Goal: Obtain resource: Download file/media

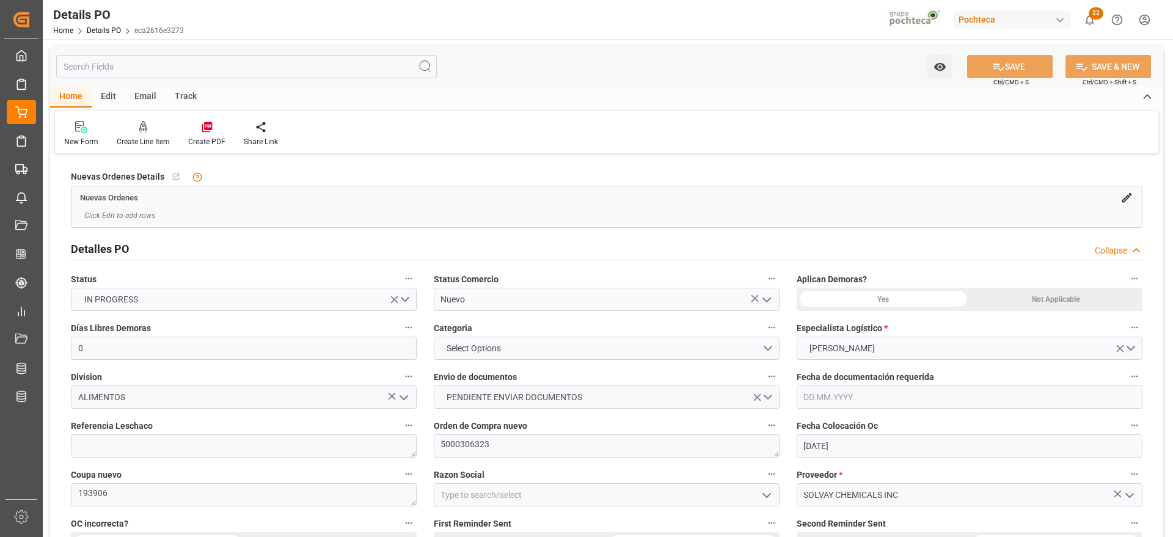
scroll to position [153, 0]
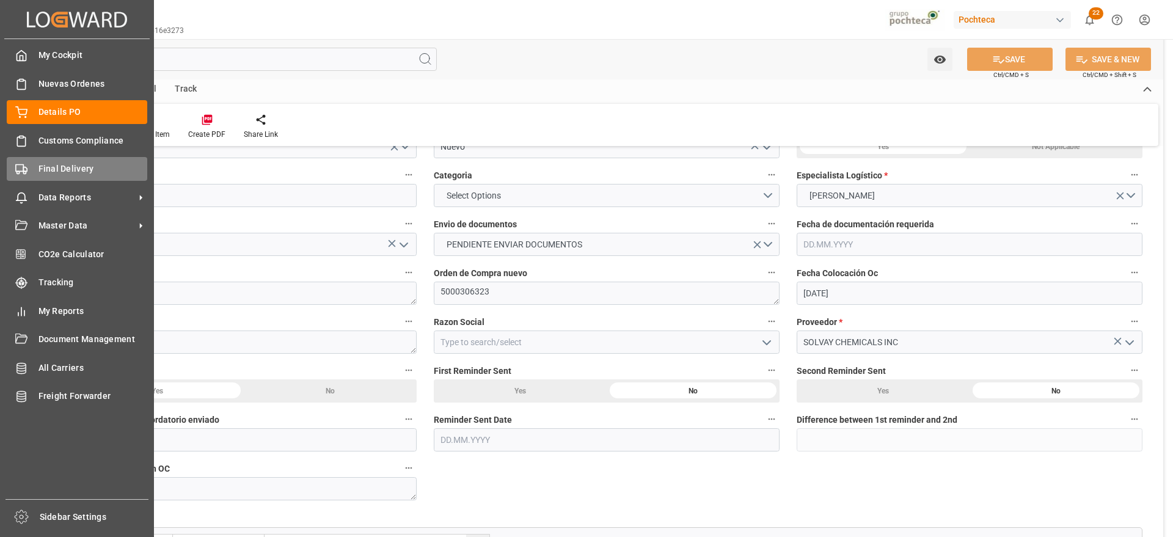
click at [40, 167] on span "Final Delivery" at bounding box center [92, 169] width 109 height 13
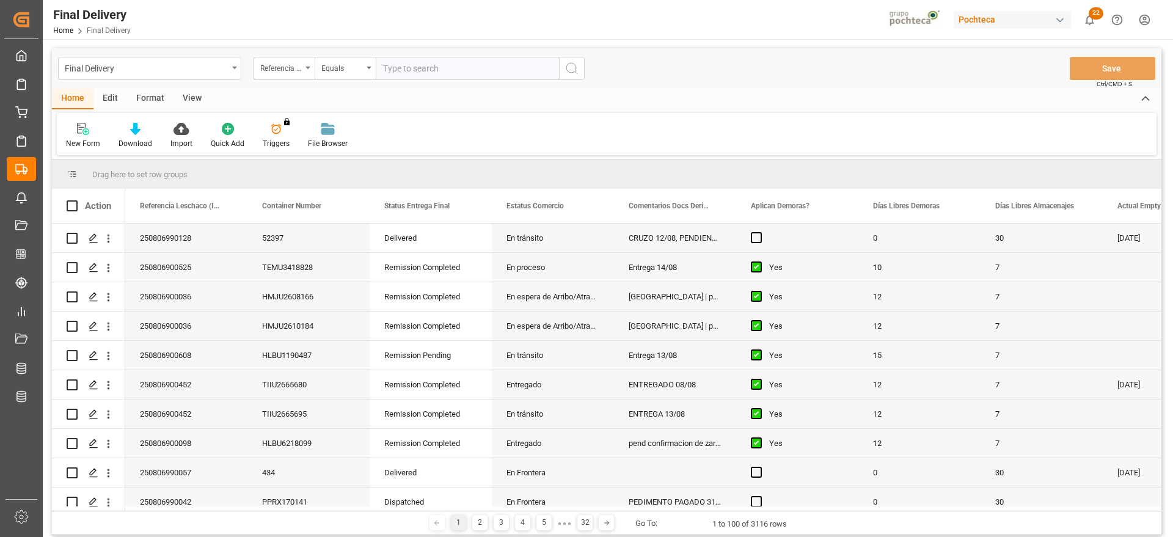
click at [191, 104] on div "View" at bounding box center [192, 99] width 37 height 21
click at [136, 124] on icon at bounding box center [139, 129] width 12 height 12
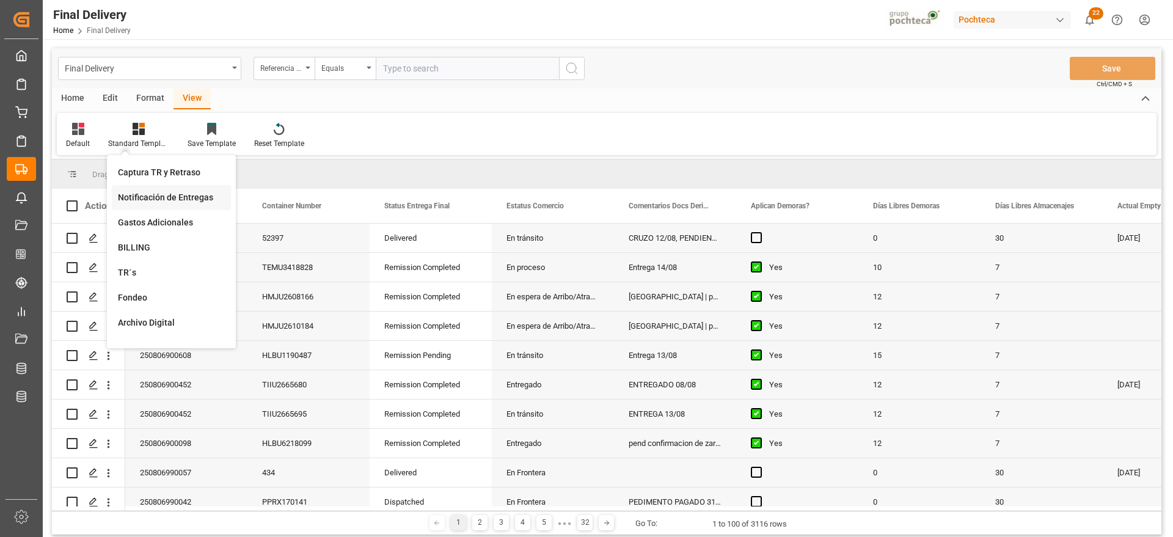
click at [147, 197] on div "Notificación de Entregas" at bounding box center [171, 197] width 107 height 13
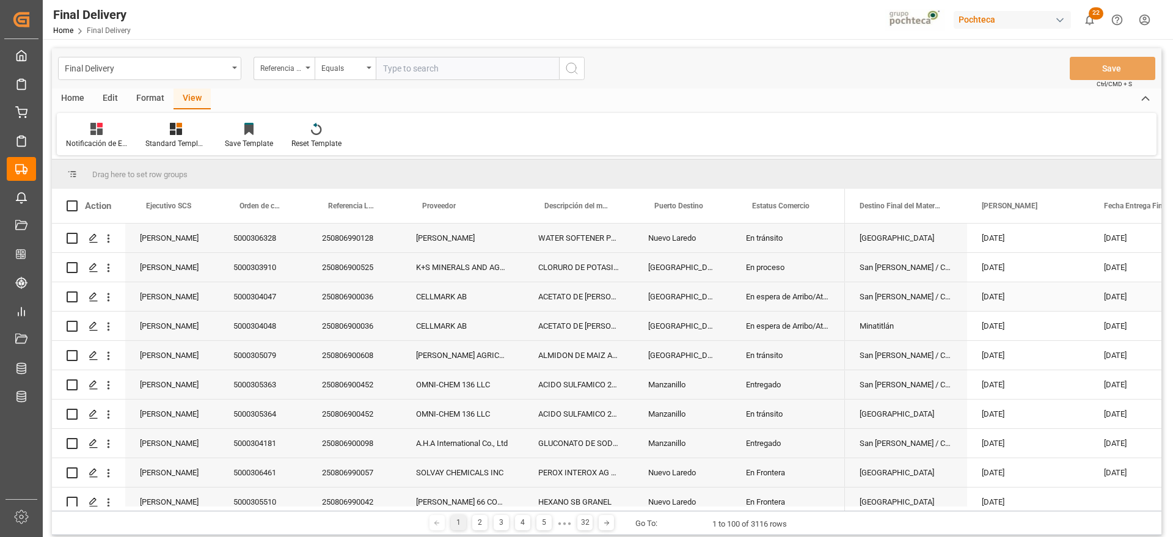
click at [1123, 296] on div "[DATE]" at bounding box center [1150, 296] width 122 height 29
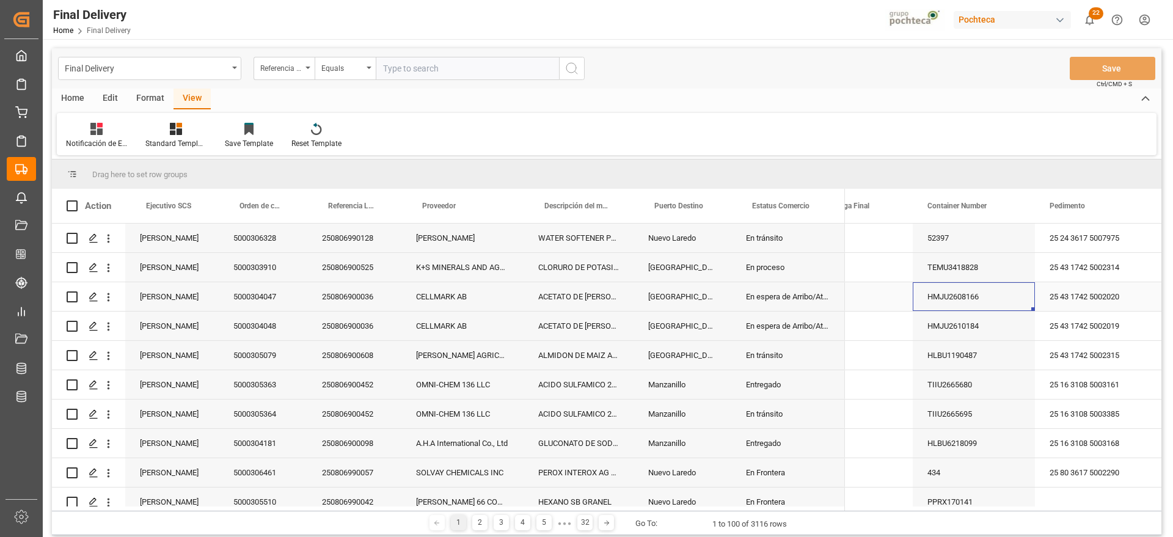
scroll to position [0, 244]
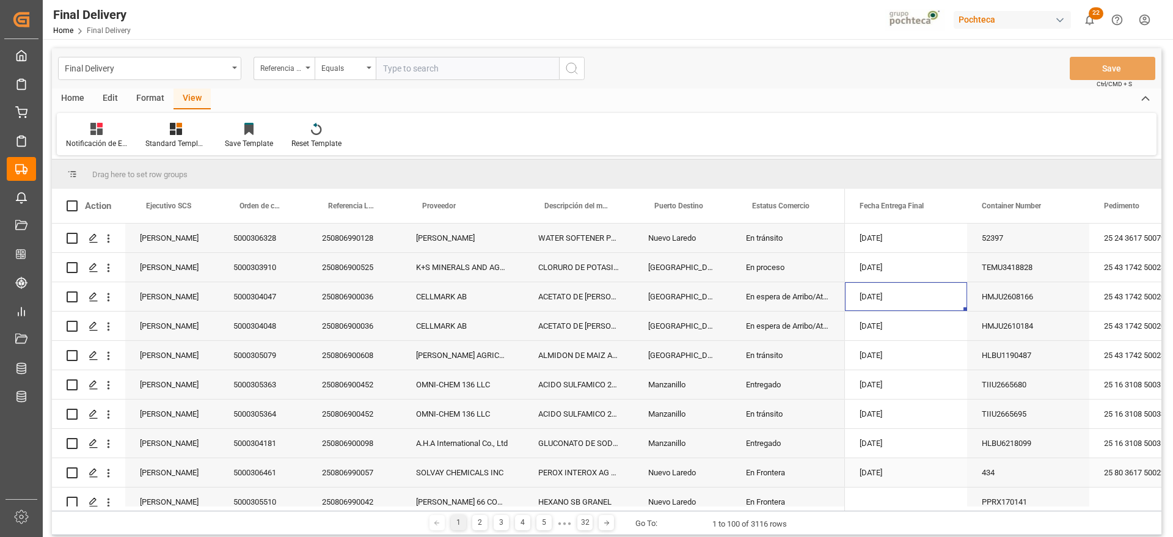
click at [250, 480] on div "5000306461" at bounding box center [263, 472] width 89 height 29
click at [947, 208] on span at bounding box center [946, 205] width 11 height 11
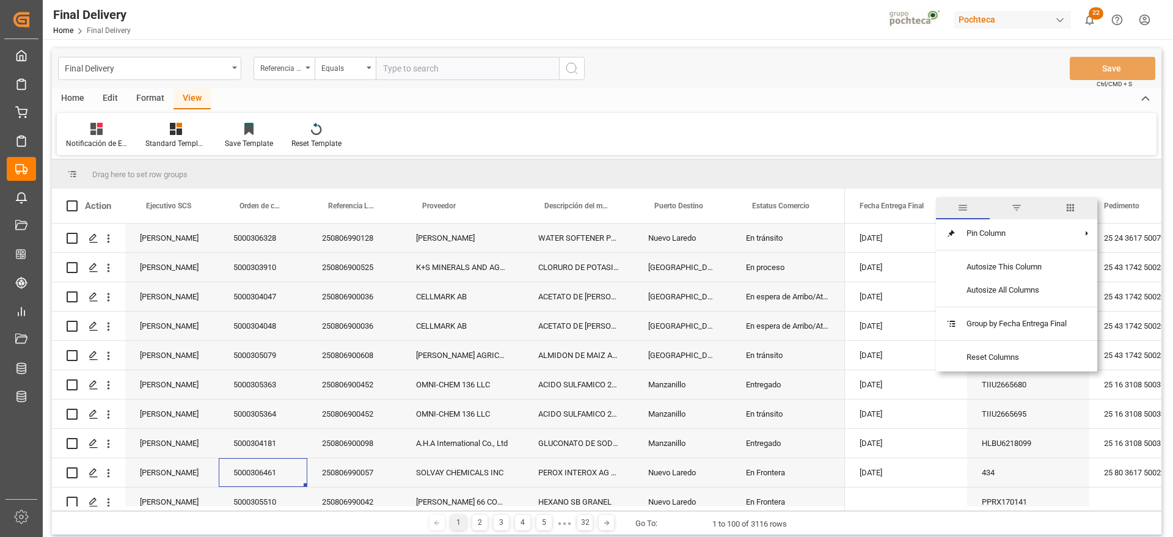
click at [1018, 211] on span "filter" at bounding box center [1016, 207] width 11 height 11
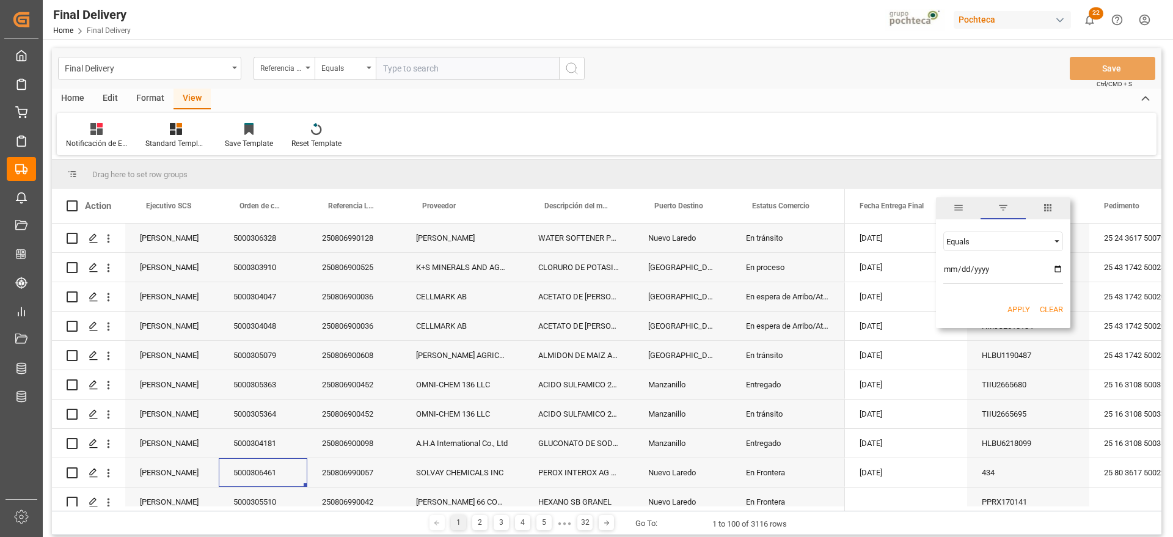
click at [1059, 272] on input "date" at bounding box center [1003, 272] width 120 height 24
type input "[DATE]"
click at [1020, 315] on button "Apply" at bounding box center [1018, 310] width 23 height 12
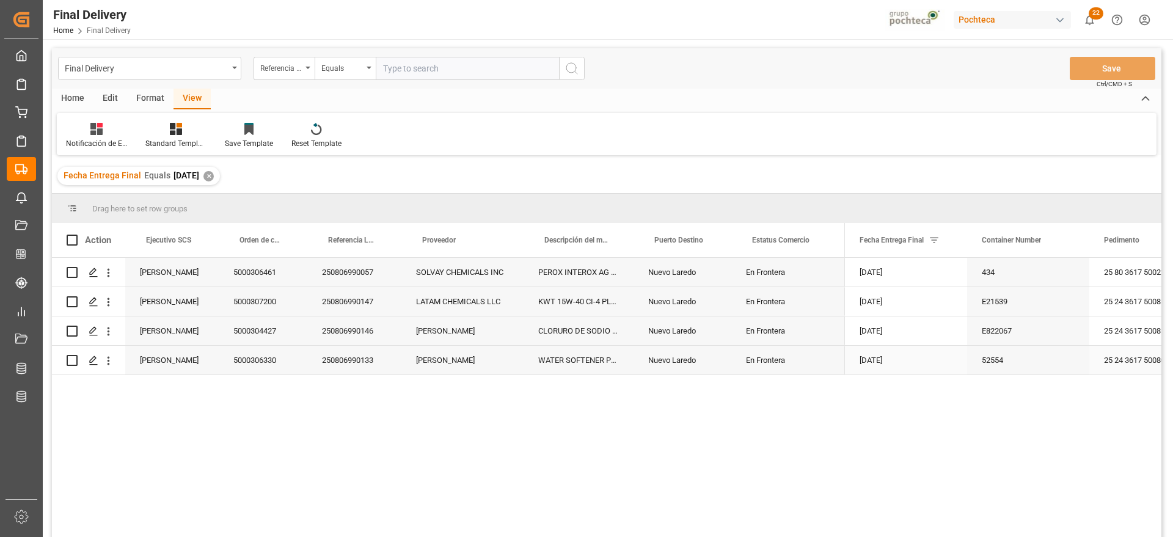
click at [674, 367] on div "Nuevo Laredo" at bounding box center [683, 360] width 98 height 29
click at [768, 274] on div "En Frontera" at bounding box center [788, 272] width 114 height 29
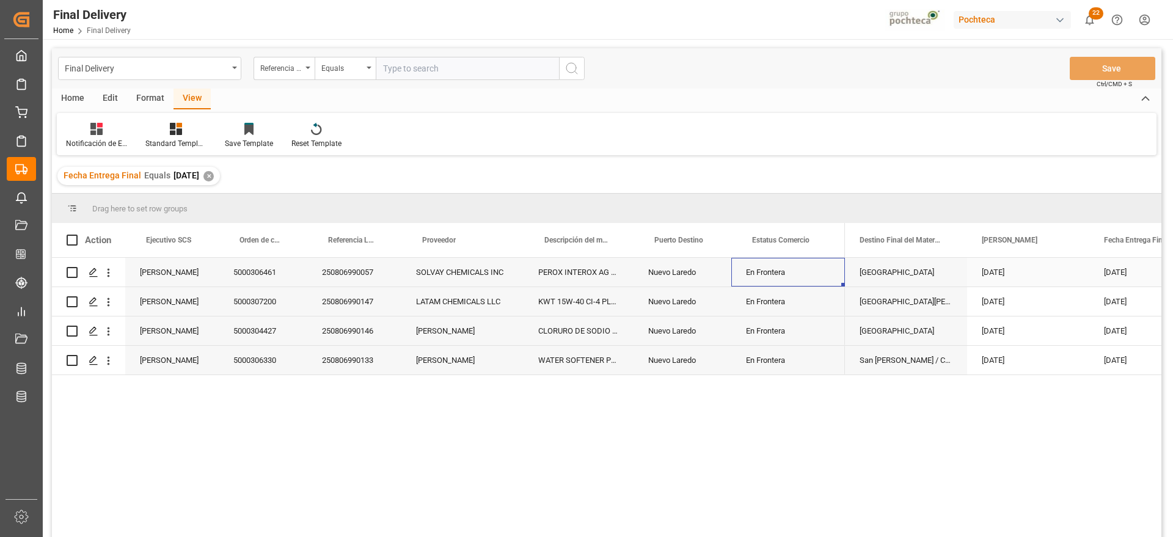
click at [769, 272] on div "En Frontera" at bounding box center [788, 272] width 114 height 29
click at [73, 100] on div "Home" at bounding box center [73, 99] width 42 height 21
click at [134, 134] on icon at bounding box center [135, 129] width 10 height 12
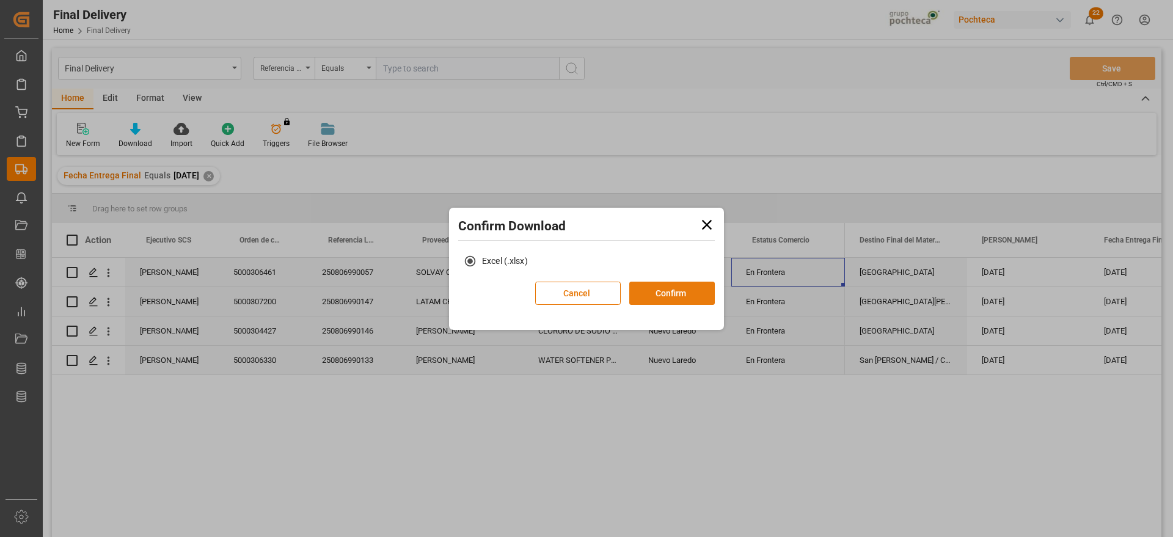
click at [689, 296] on button "Confirm" at bounding box center [672, 293] width 86 height 23
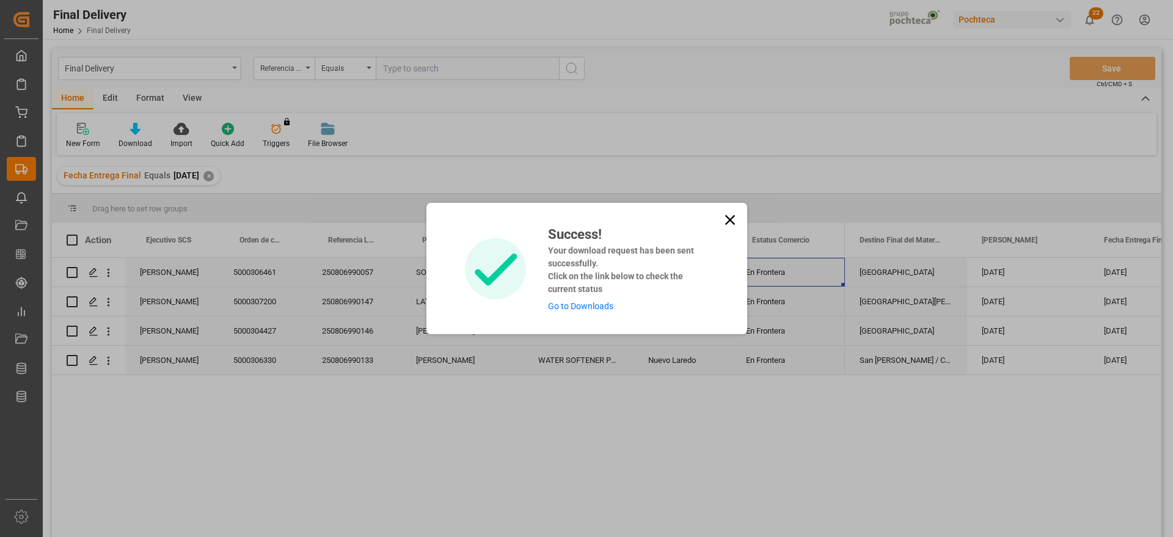
click at [589, 305] on link "Go to Downloads" at bounding box center [580, 306] width 65 height 10
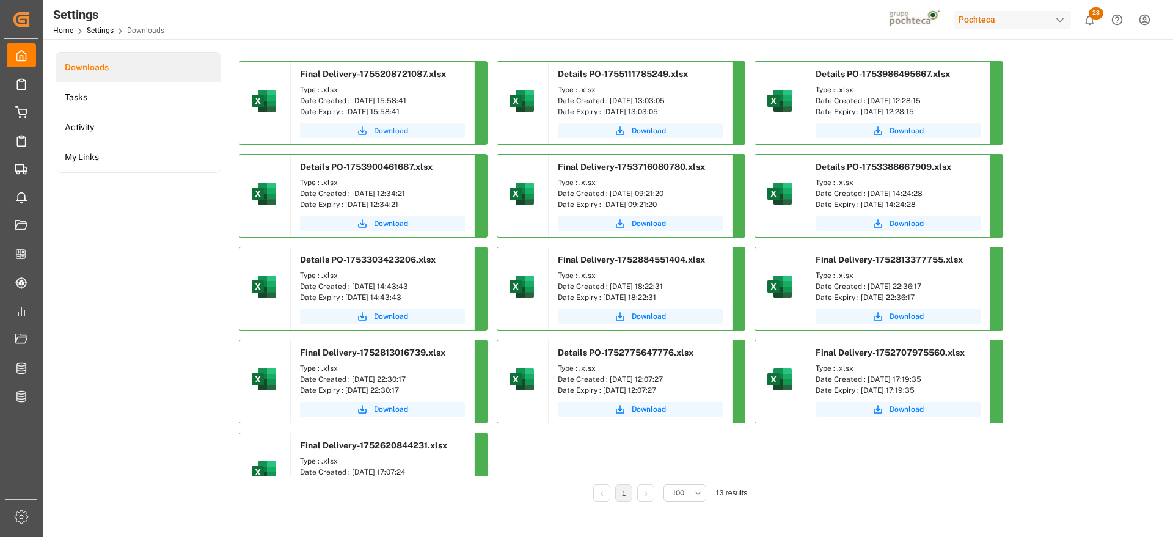
click at [376, 134] on span "Download" at bounding box center [391, 130] width 34 height 11
